Goal: Task Accomplishment & Management: Use online tool/utility

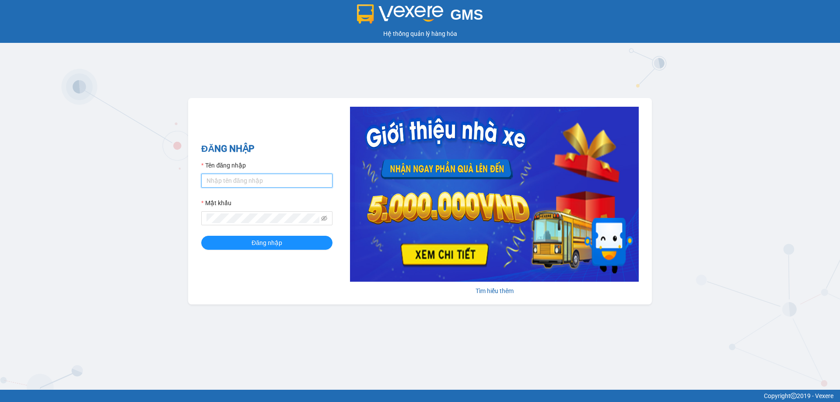
drag, startPoint x: 256, startPoint y: 180, endPoint x: 262, endPoint y: 181, distance: 5.8
click at [256, 180] on input "Tên đăng nhập" at bounding box center [266, 181] width 131 height 14
type input "cdtuan.apq"
click at [201, 236] on button "Đăng nhập" at bounding box center [266, 243] width 131 height 14
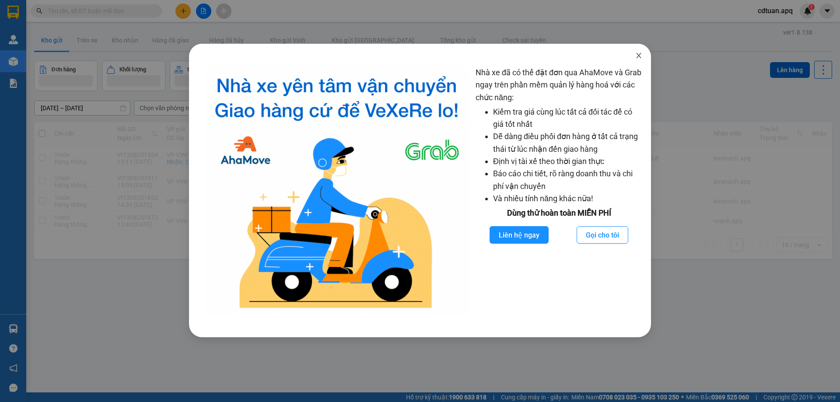
click at [638, 53] on icon "close" at bounding box center [638, 55] width 7 height 7
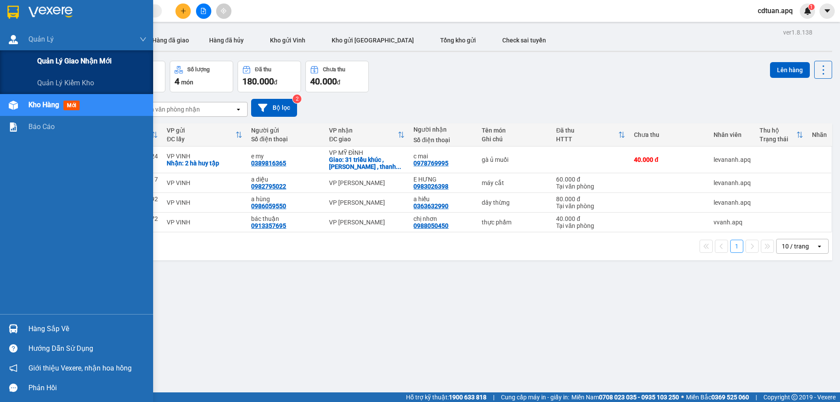
click at [86, 55] on div "Quản lý giao nhận mới" at bounding box center [91, 61] width 109 height 22
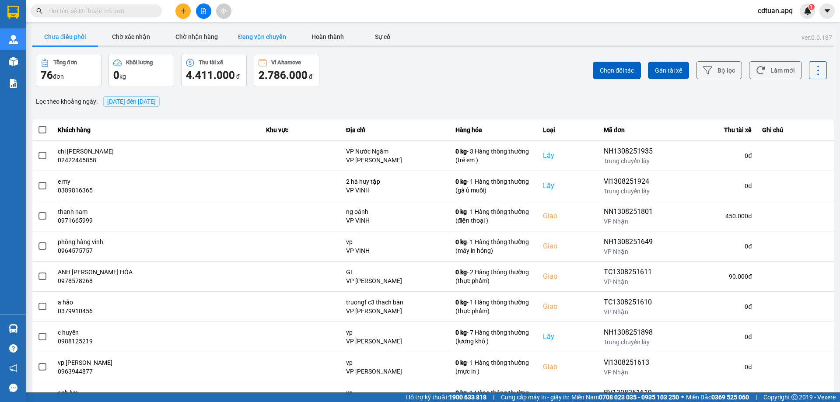
click at [250, 39] on button "Đang vận chuyển" at bounding box center [262, 36] width 66 height 17
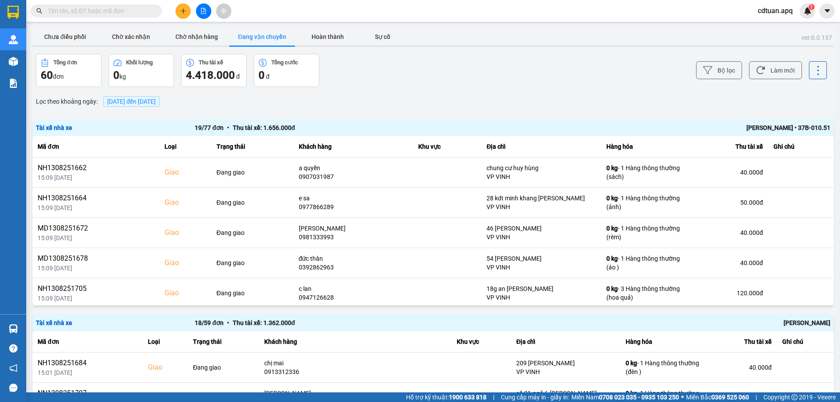
click at [738, 129] on div "Trương Tuấn Dũng • 37B-010.51" at bounding box center [672, 128] width 318 height 10
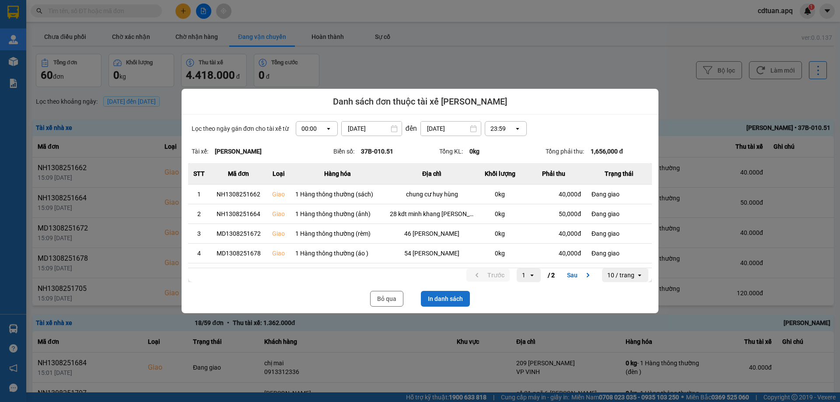
click at [446, 296] on button "In danh sách" at bounding box center [445, 299] width 49 height 16
click at [388, 302] on button "Bỏ qua" at bounding box center [386, 299] width 33 height 16
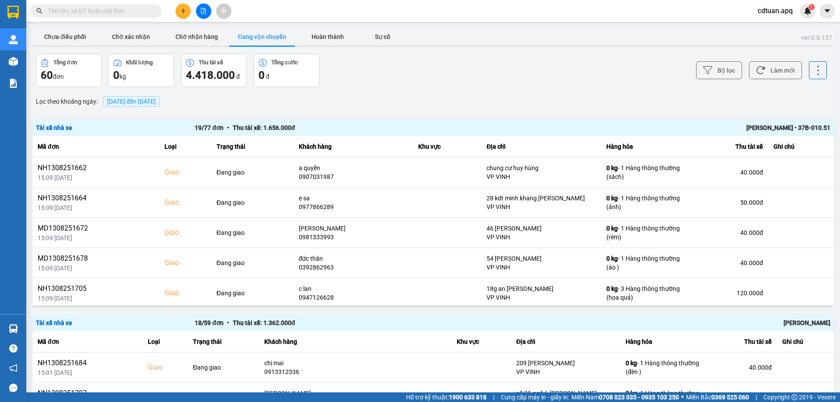
click at [639, 321] on div "Chu Đình Tuấn" at bounding box center [672, 323] width 318 height 10
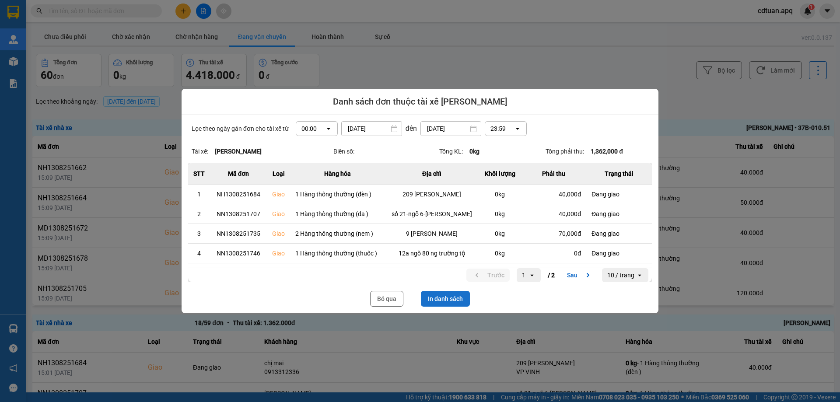
click at [450, 300] on button "In danh sách" at bounding box center [445, 299] width 49 height 16
click at [382, 291] on button "Bỏ qua" at bounding box center [386, 299] width 33 height 16
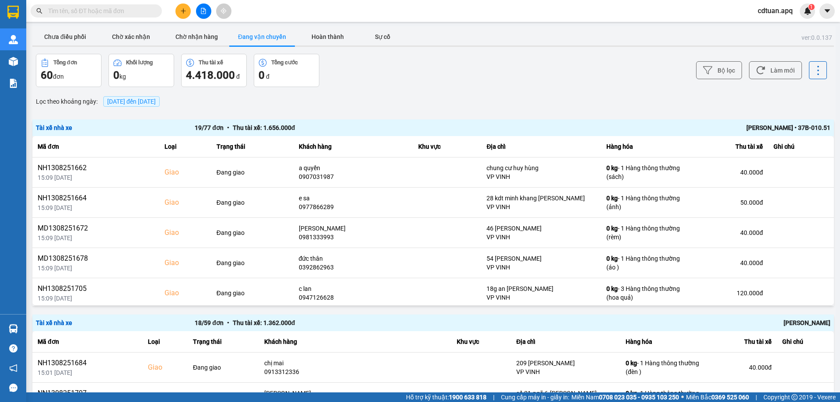
click at [777, 11] on span "cdtuan.apq" at bounding box center [774, 10] width 49 height 11
click at [780, 27] on span "Đăng xuất" at bounding box center [782, 27] width 37 height 10
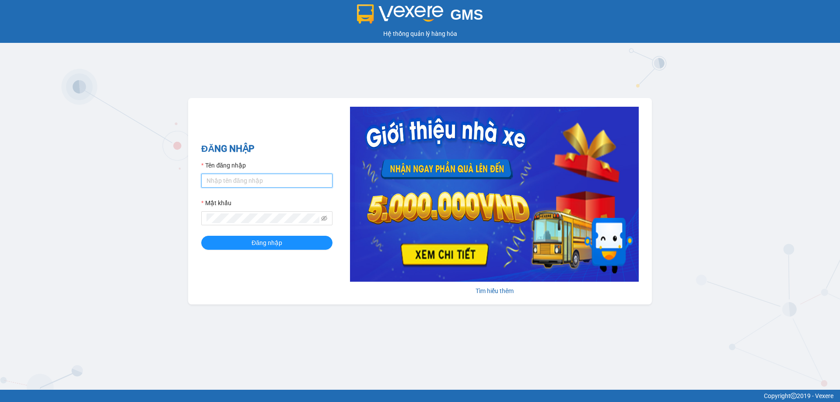
click at [242, 181] on input "Tên đăng nhập" at bounding box center [266, 181] width 131 height 14
type input "tronghoang.apq"
click at [201, 236] on button "Đăng nhập" at bounding box center [266, 243] width 131 height 14
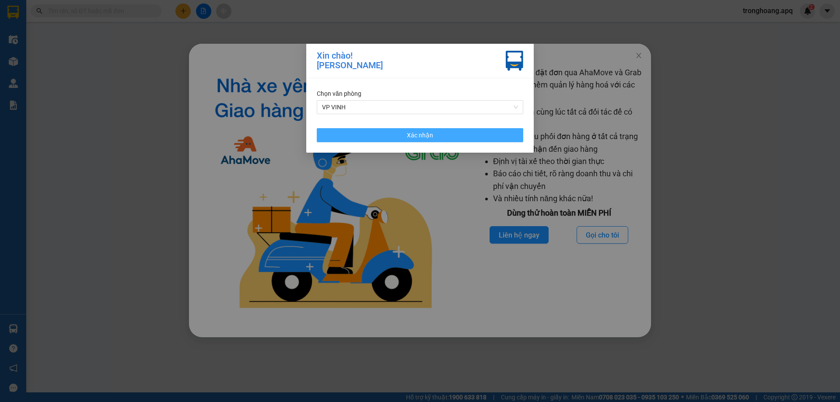
click at [399, 140] on button "Xác nhận" at bounding box center [420, 135] width 206 height 14
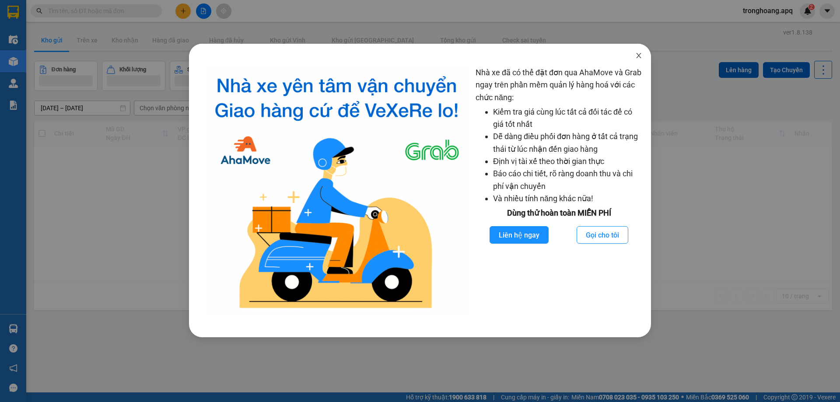
click at [635, 59] on span "Close" at bounding box center [638, 56] width 24 height 24
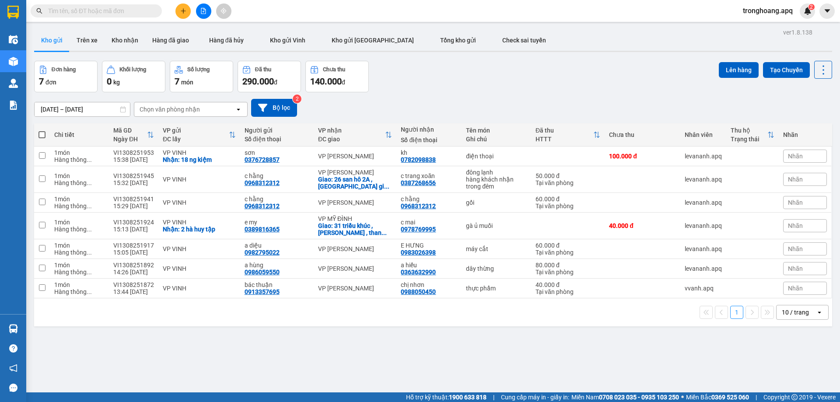
click at [205, 12] on icon "file-add" at bounding box center [203, 11] width 6 height 6
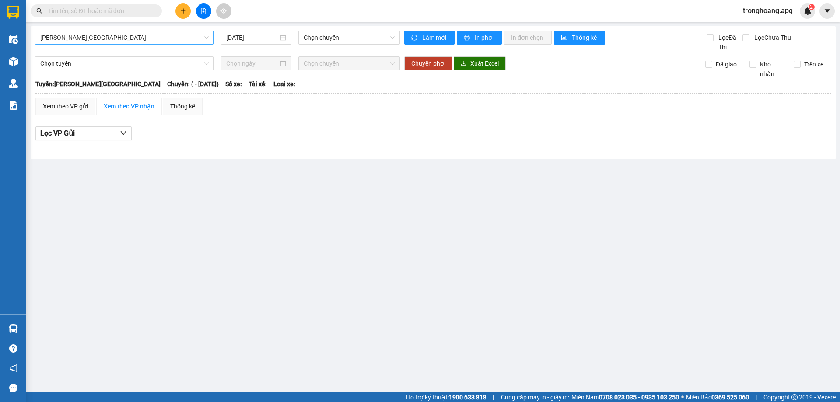
click at [117, 35] on span "[PERSON_NAME][GEOGRAPHIC_DATA]" at bounding box center [124, 37] width 168 height 13
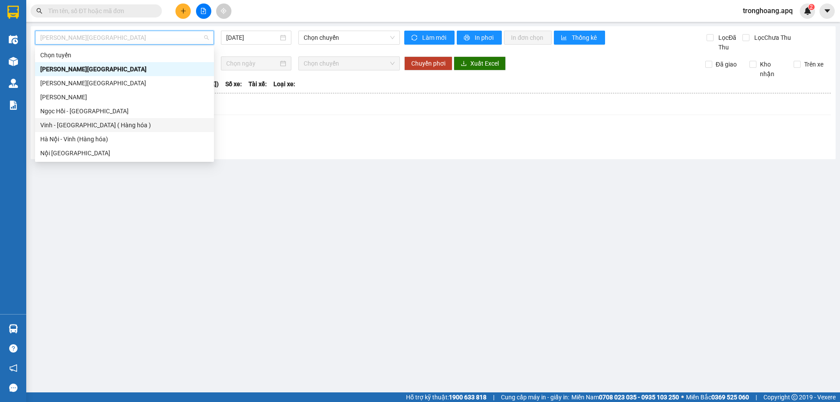
click at [106, 137] on div "Hà Nội - Vinh (Hàng hóa)" at bounding box center [124, 139] width 168 height 10
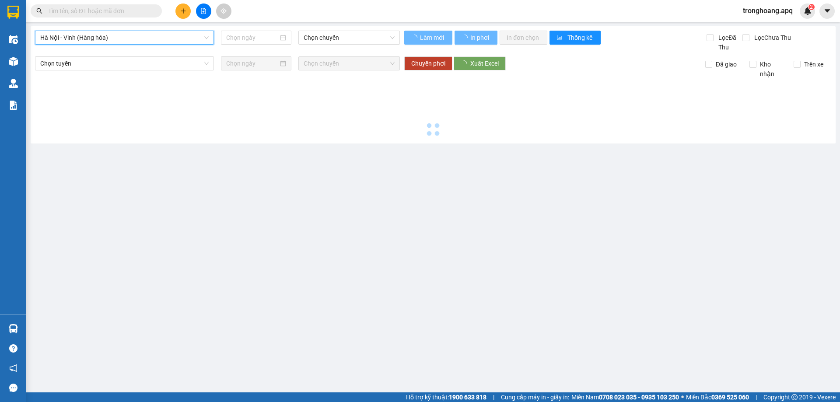
type input "[DATE]"
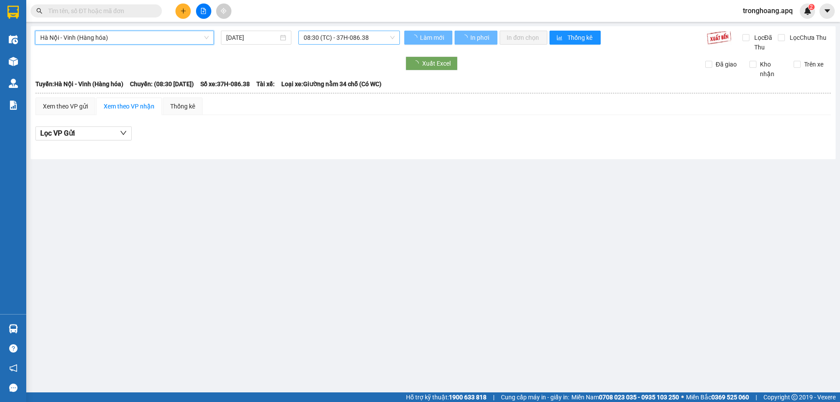
click at [318, 40] on span "08:30 (TC) - 37H-086.38" at bounding box center [349, 37] width 91 height 13
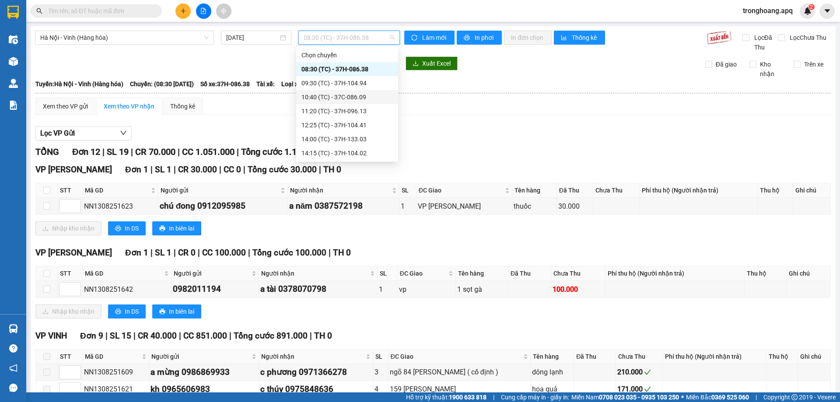
click at [330, 96] on div "10:40 (TC) - 37C-086.09" at bounding box center [346, 97] width 91 height 10
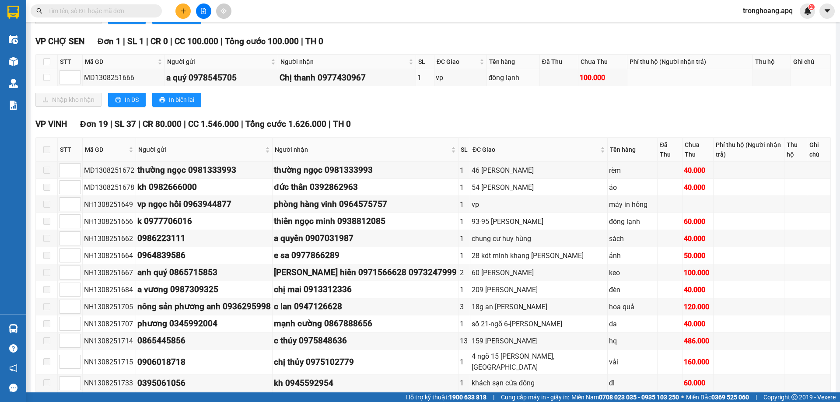
scroll to position [787, 0]
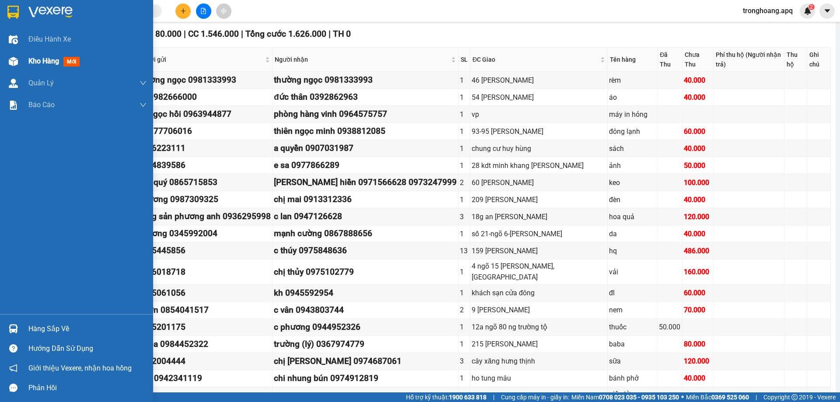
click at [31, 69] on div "Kho hàng mới" at bounding box center [87, 61] width 118 height 22
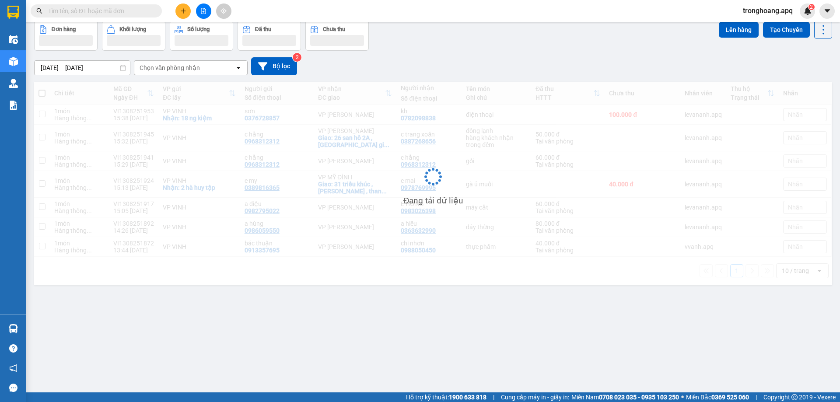
scroll to position [40, 0]
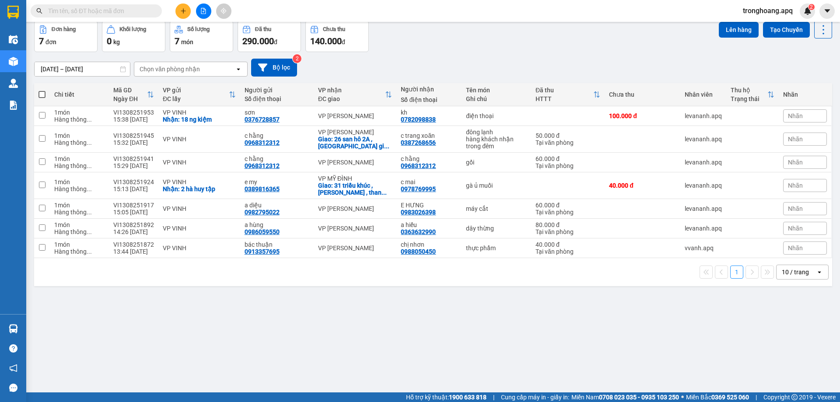
click at [508, 72] on div "[DATE] – [DATE] Press the down arrow key to interact with the calendar and sele…" at bounding box center [433, 68] width 798 height 18
